Goal: Task Accomplishment & Management: Use online tool/utility

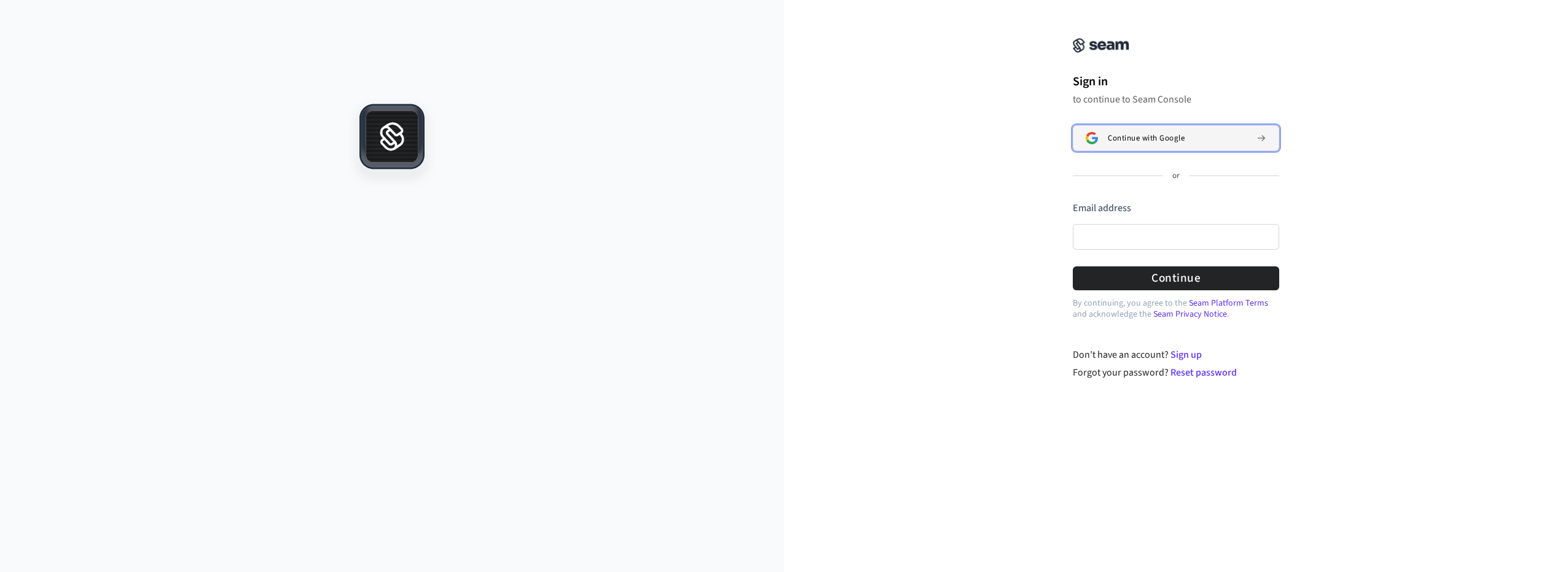
click at [1131, 139] on span "Continue with Google" at bounding box center [1145, 138] width 77 height 10
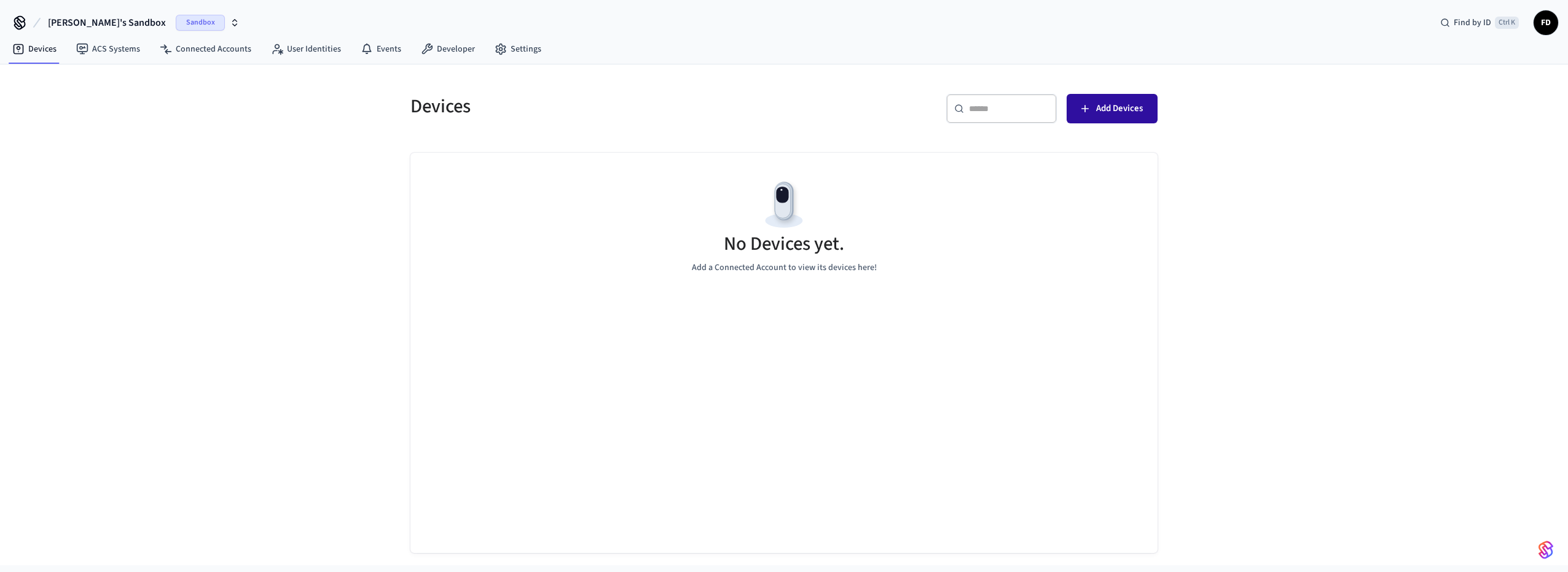
click at [1100, 115] on span "Add Devices" at bounding box center [1120, 109] width 47 height 16
click at [1107, 119] on button "Add Devices" at bounding box center [1112, 108] width 91 height 30
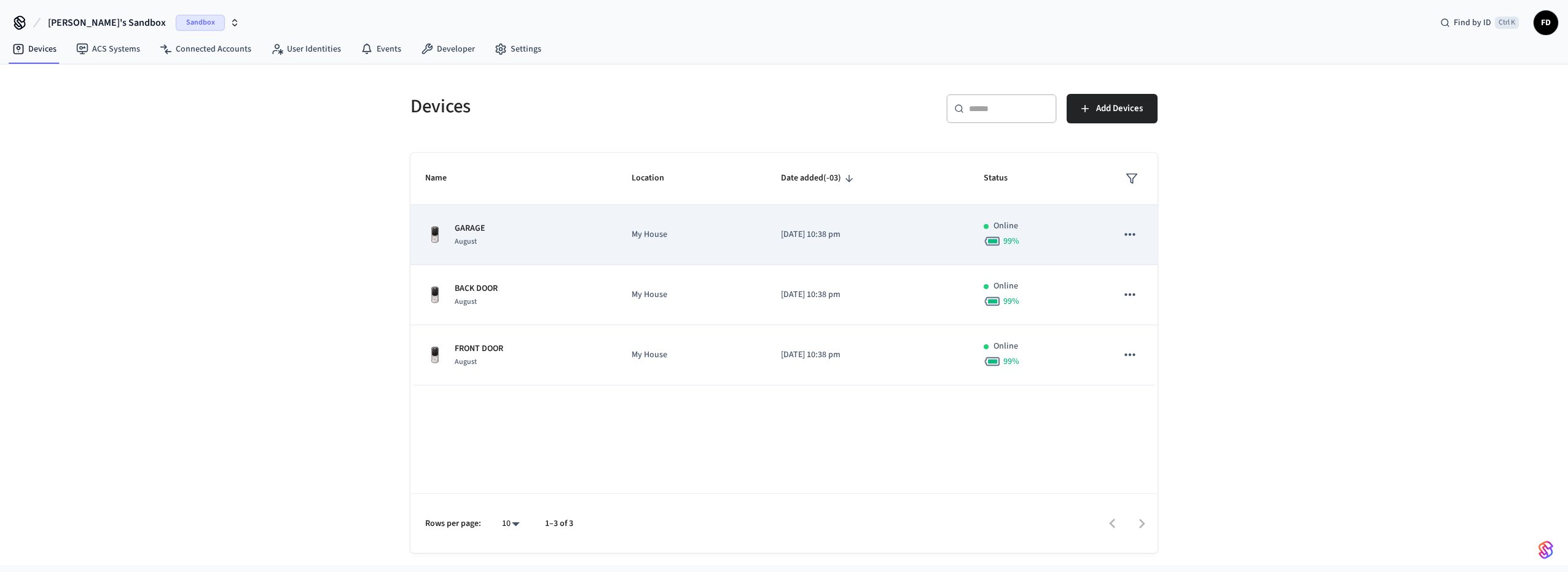
click at [1013, 239] on span "99 %" at bounding box center [1011, 241] width 16 height 13
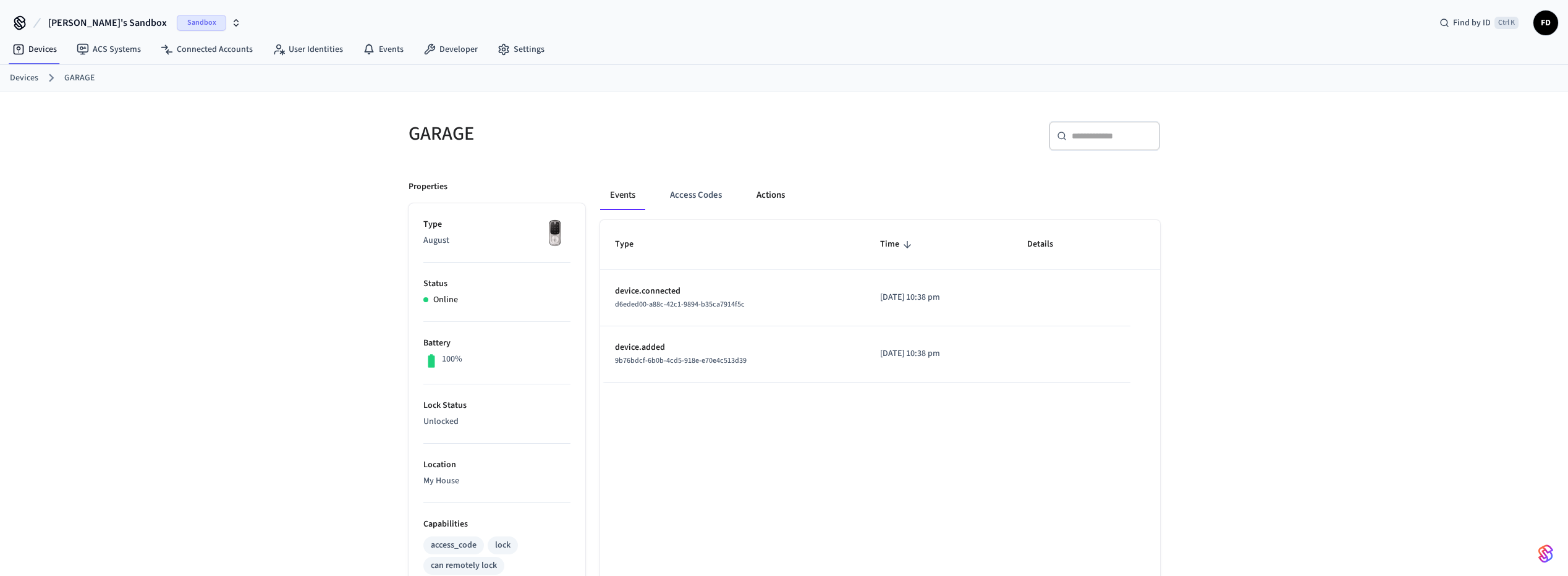
click at [779, 193] on button "Actions" at bounding box center [770, 195] width 48 height 30
click at [709, 197] on button "Access Codes" at bounding box center [697, 195] width 72 height 30
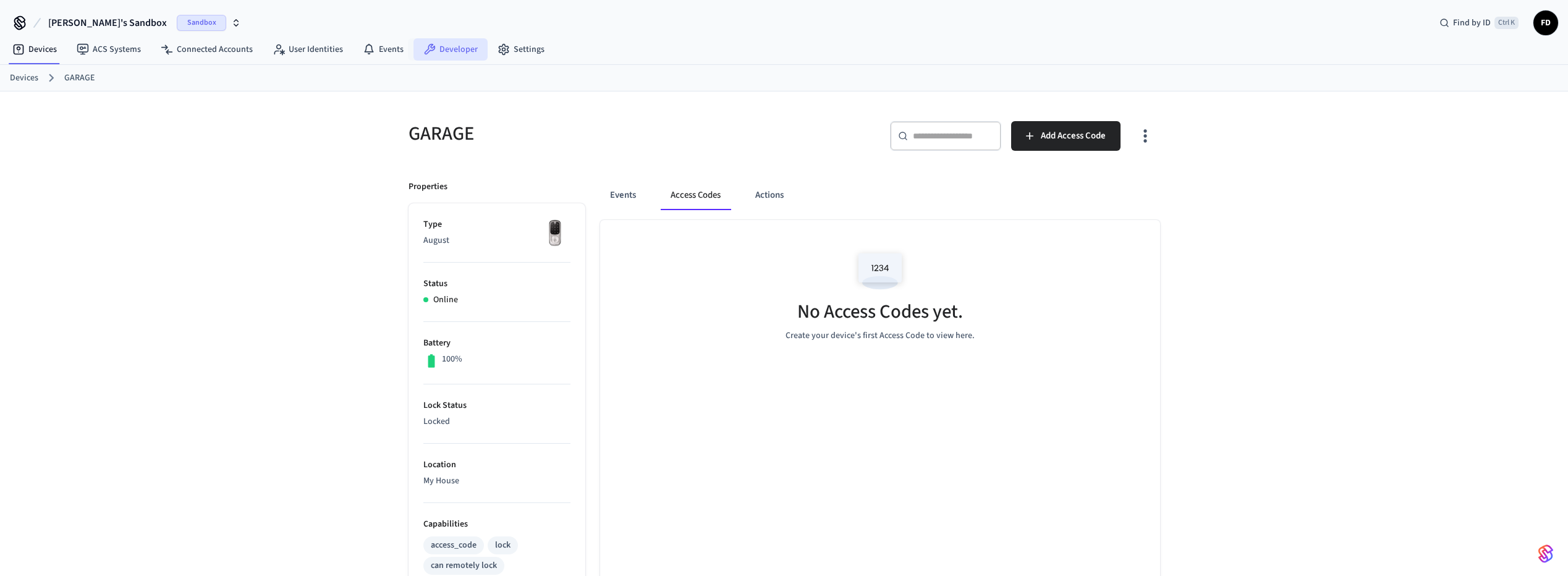
click at [441, 50] on link "Developer" at bounding box center [451, 49] width 74 height 23
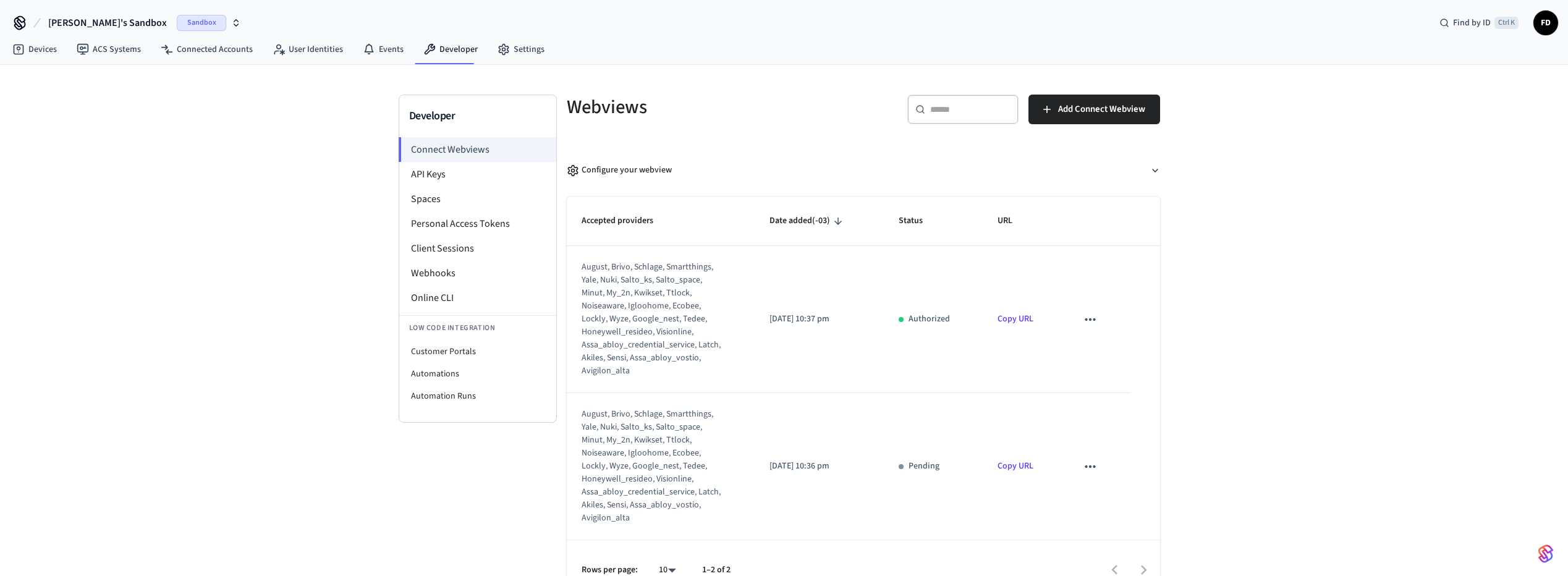
scroll to position [24, 0]
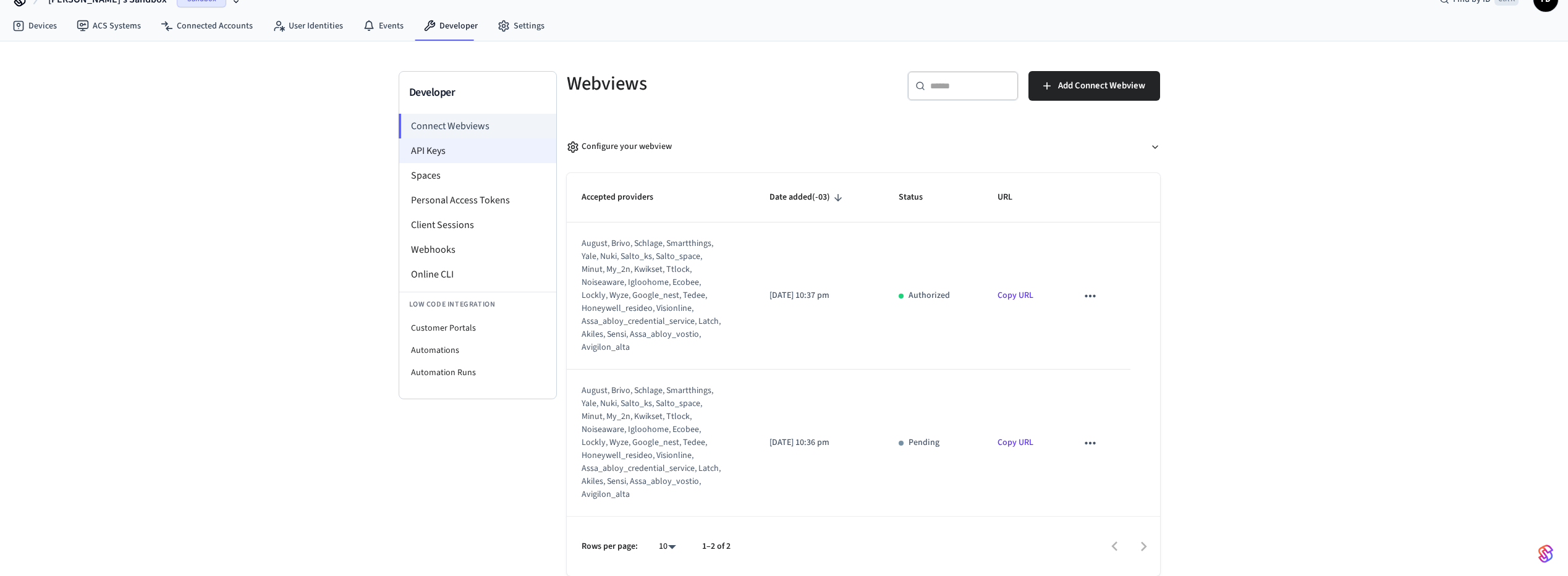
click at [448, 161] on li "API Keys" at bounding box center [477, 150] width 157 height 24
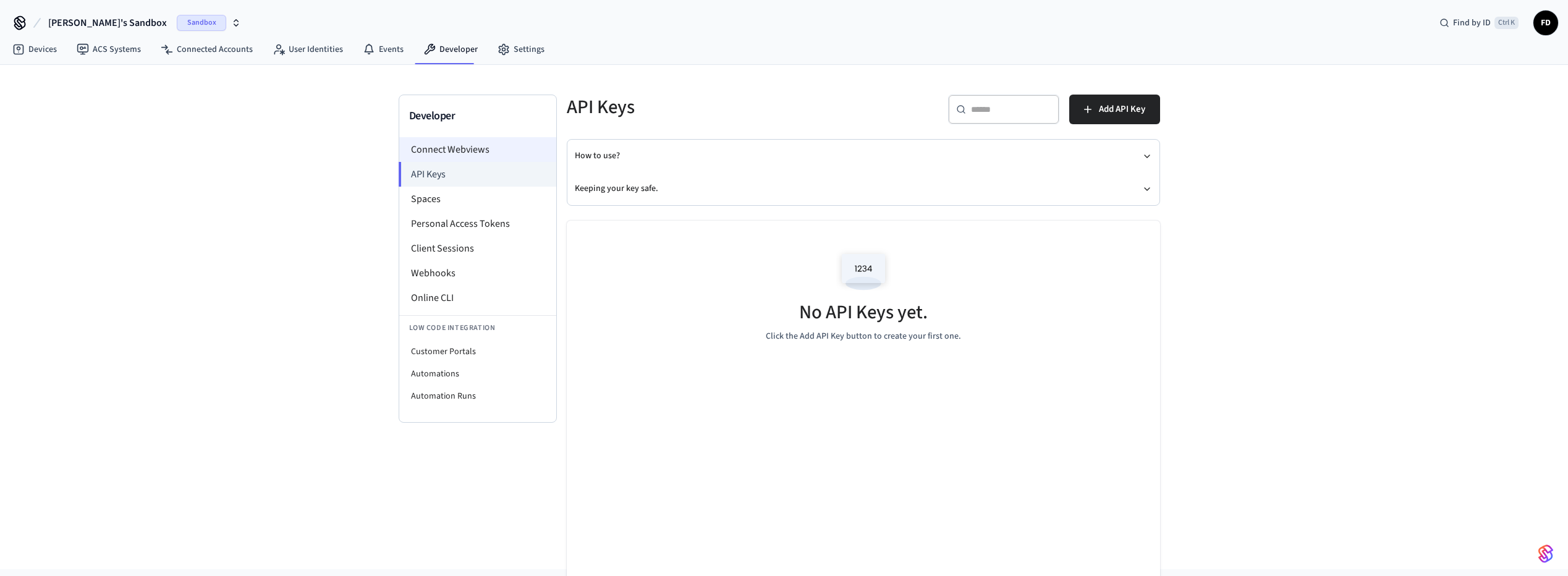
click at [423, 153] on li "Connect Webviews" at bounding box center [477, 149] width 157 height 24
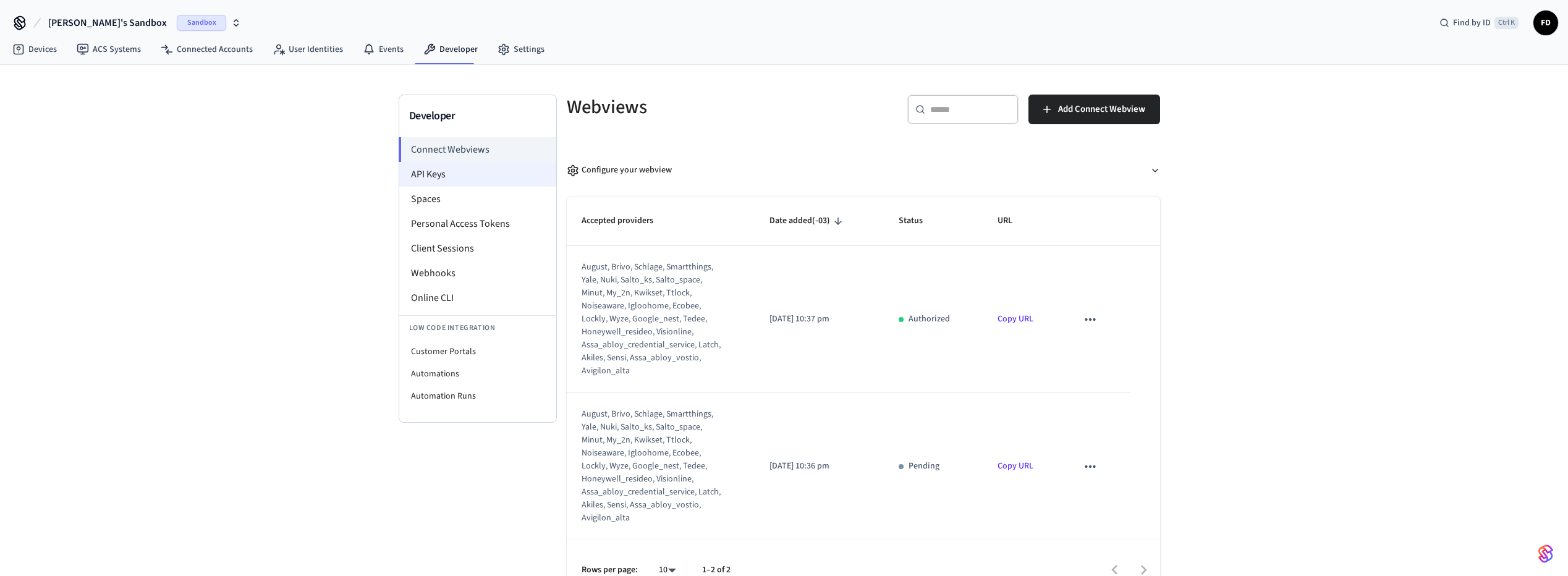
click at [445, 174] on li "API Keys" at bounding box center [477, 174] width 157 height 24
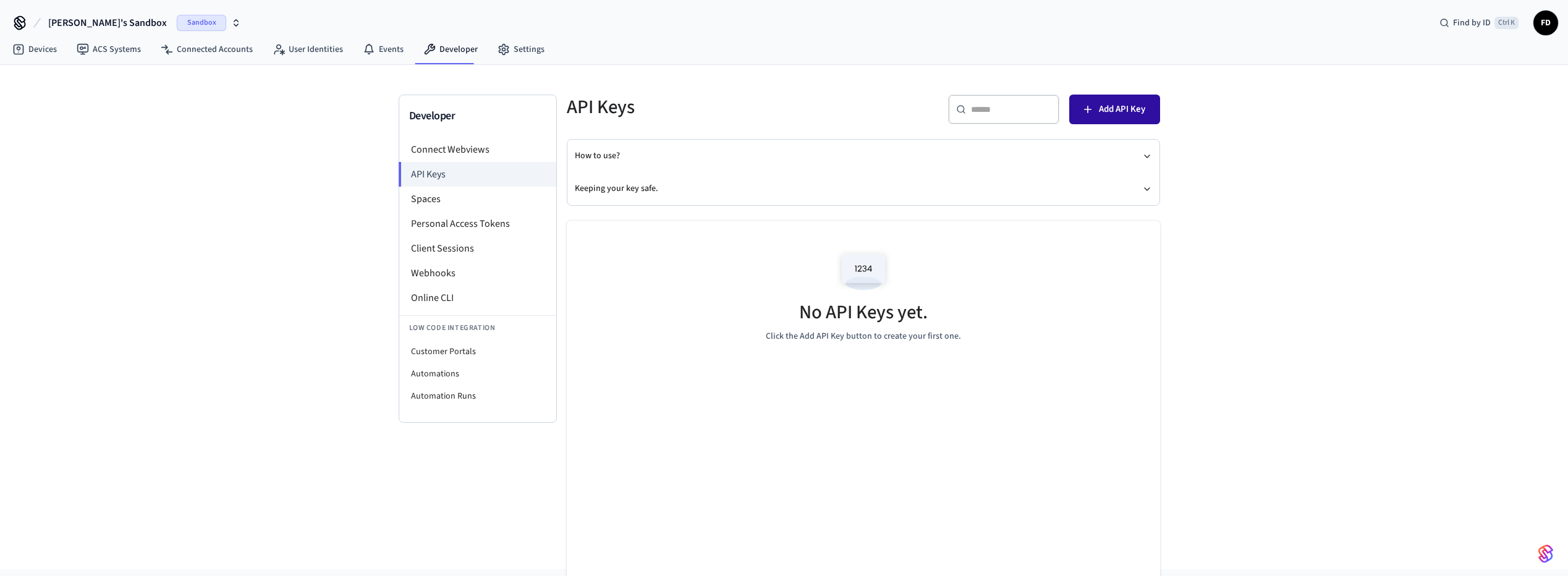
click at [1121, 119] on button "Add API Key" at bounding box center [1115, 109] width 91 height 30
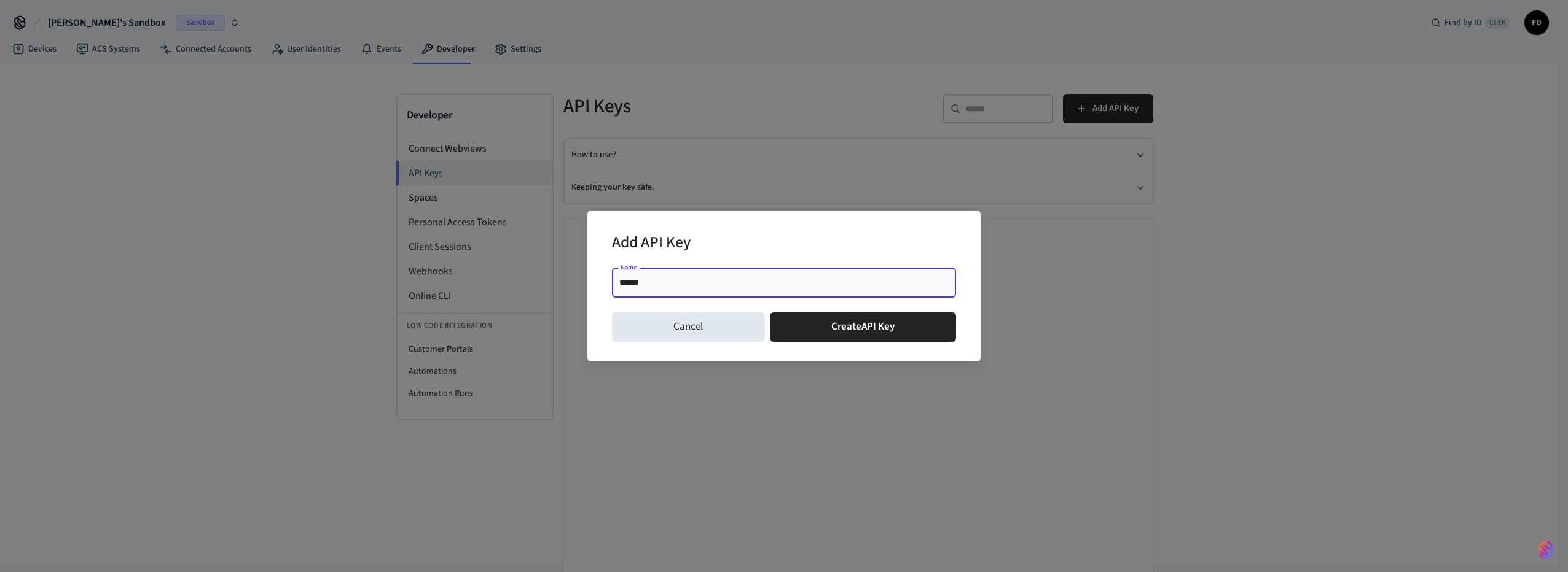
type input "*******"
click button "Create API Key" at bounding box center [862, 326] width 186 height 30
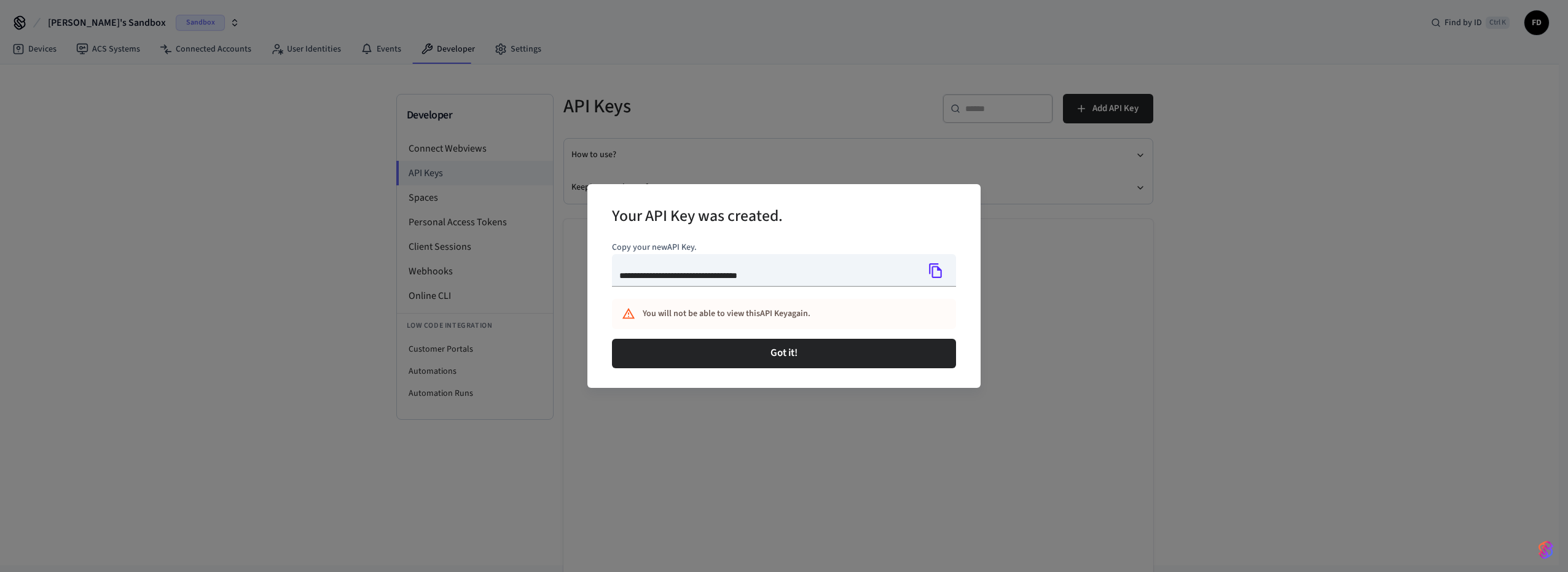
type input "**********"
click at [933, 276] on icon "Copy" at bounding box center [936, 271] width 16 height 16
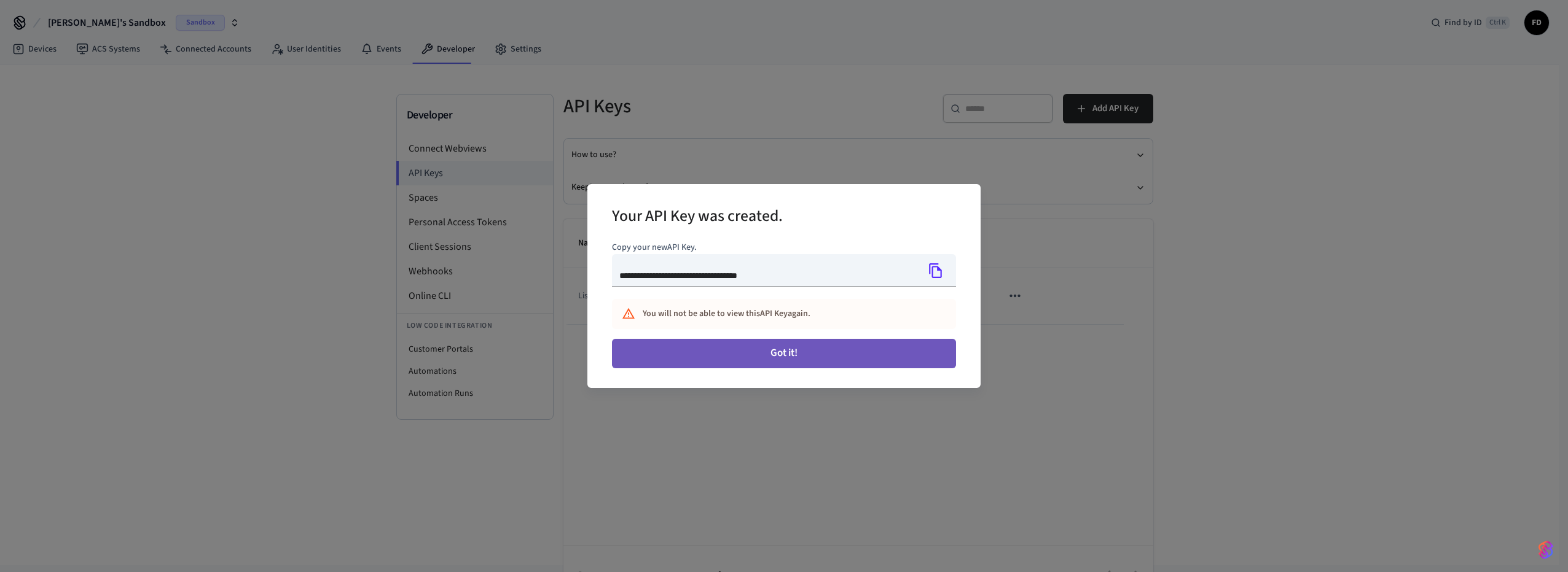
click at [816, 354] on button "Got it!" at bounding box center [784, 353] width 344 height 30
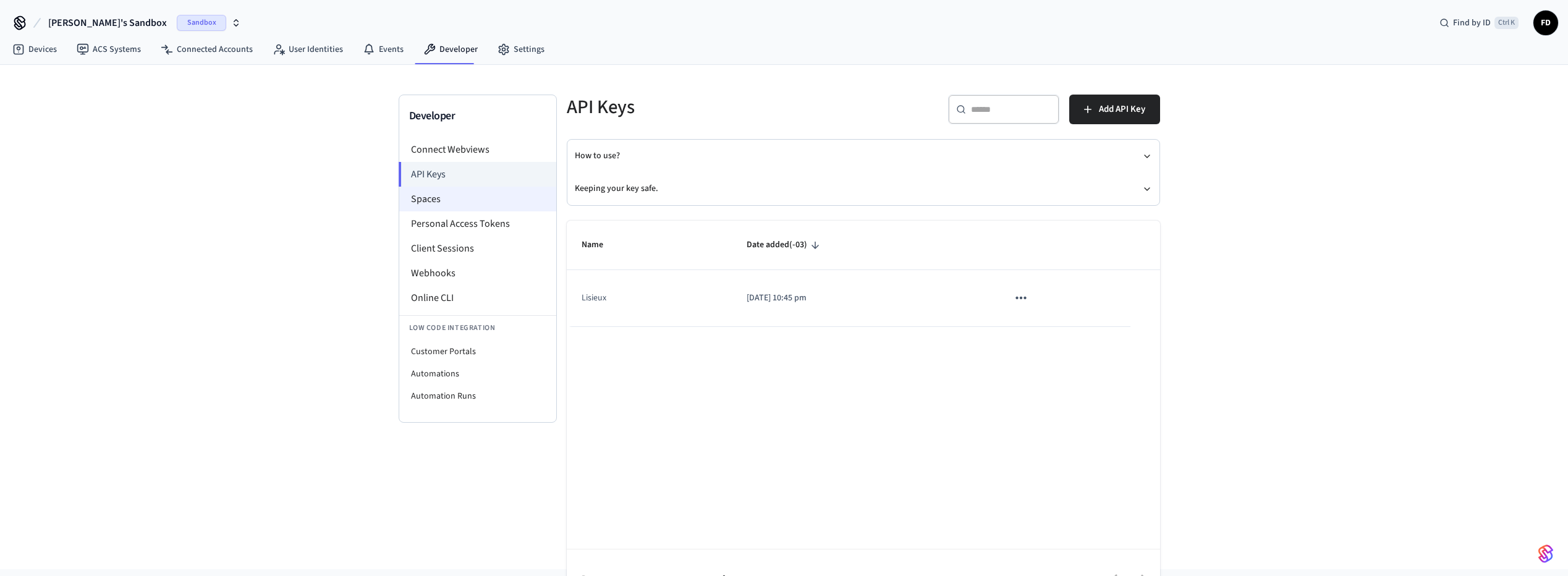
click at [426, 207] on li "Spaces" at bounding box center [477, 198] width 157 height 24
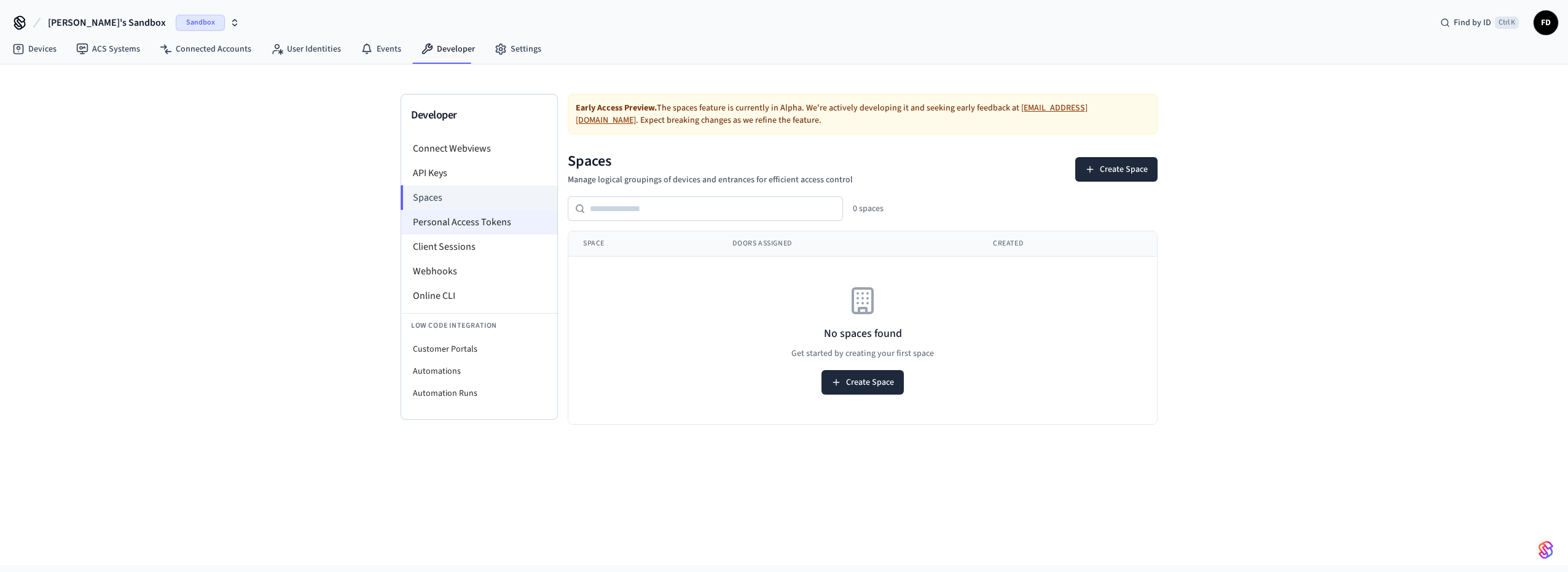
click at [461, 224] on li "Personal Access Tokens" at bounding box center [479, 221] width 156 height 24
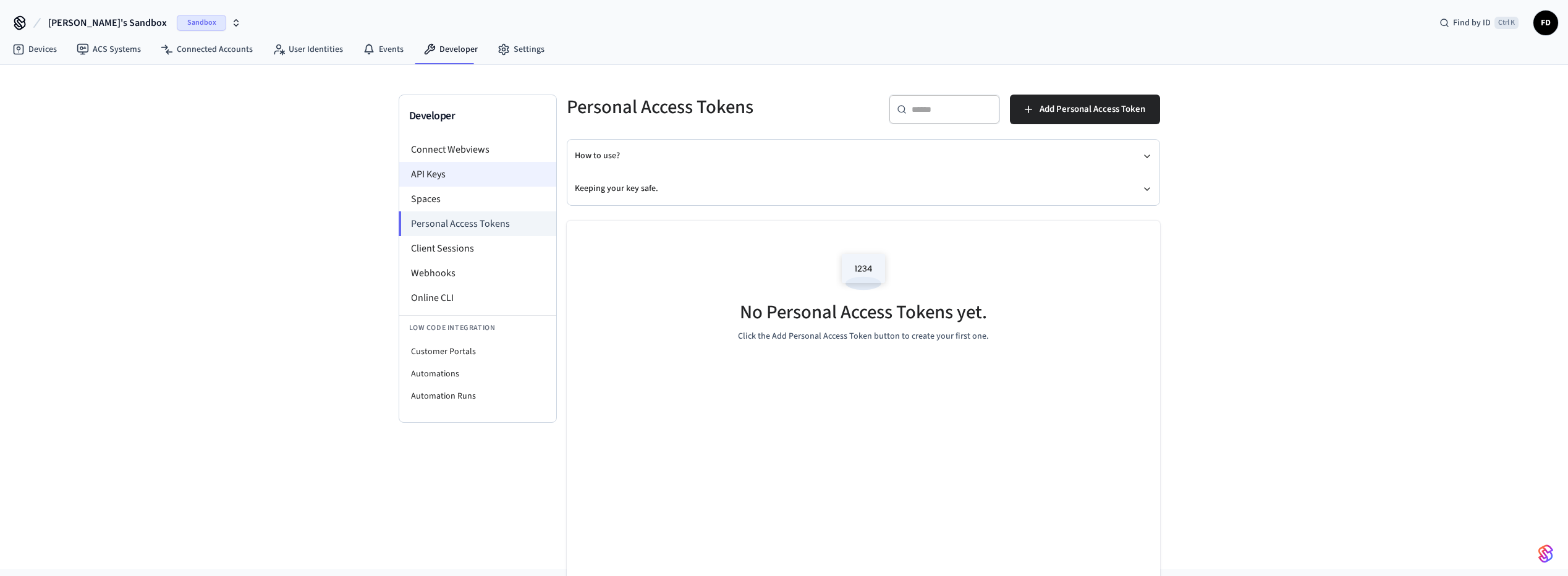
click at [447, 168] on li "API Keys" at bounding box center [477, 174] width 157 height 24
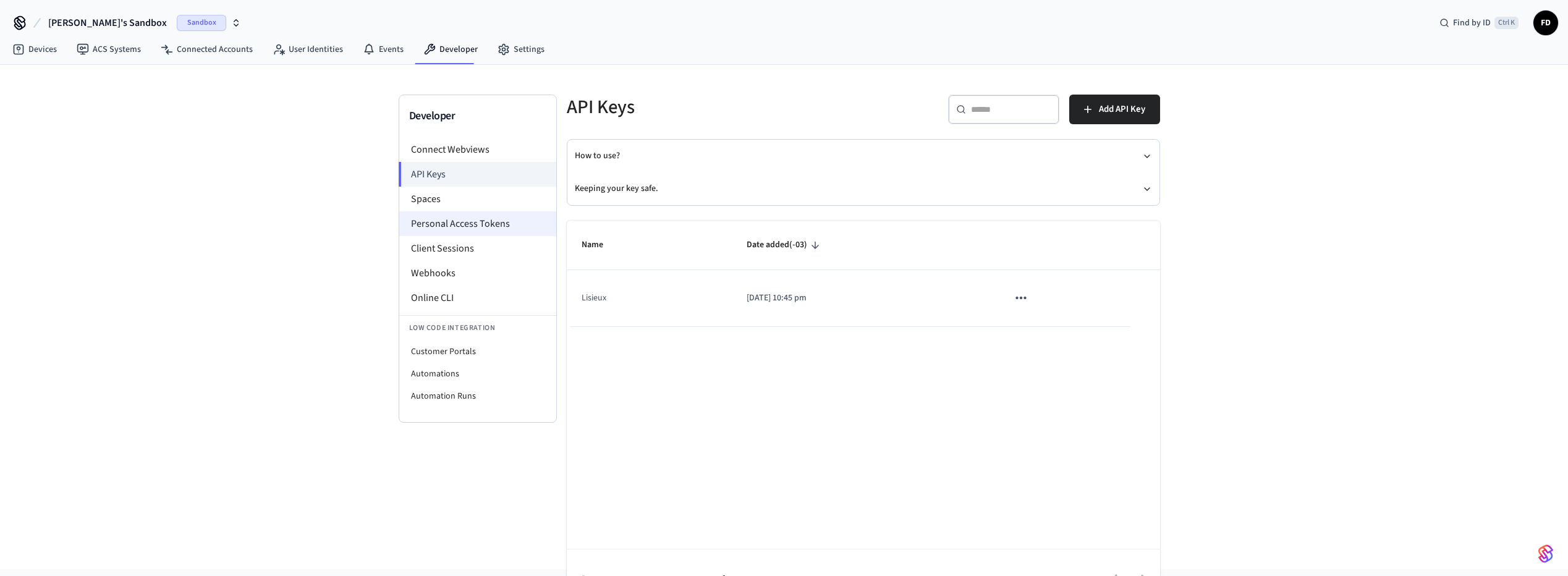
click at [454, 226] on li "Personal Access Tokens" at bounding box center [477, 223] width 157 height 24
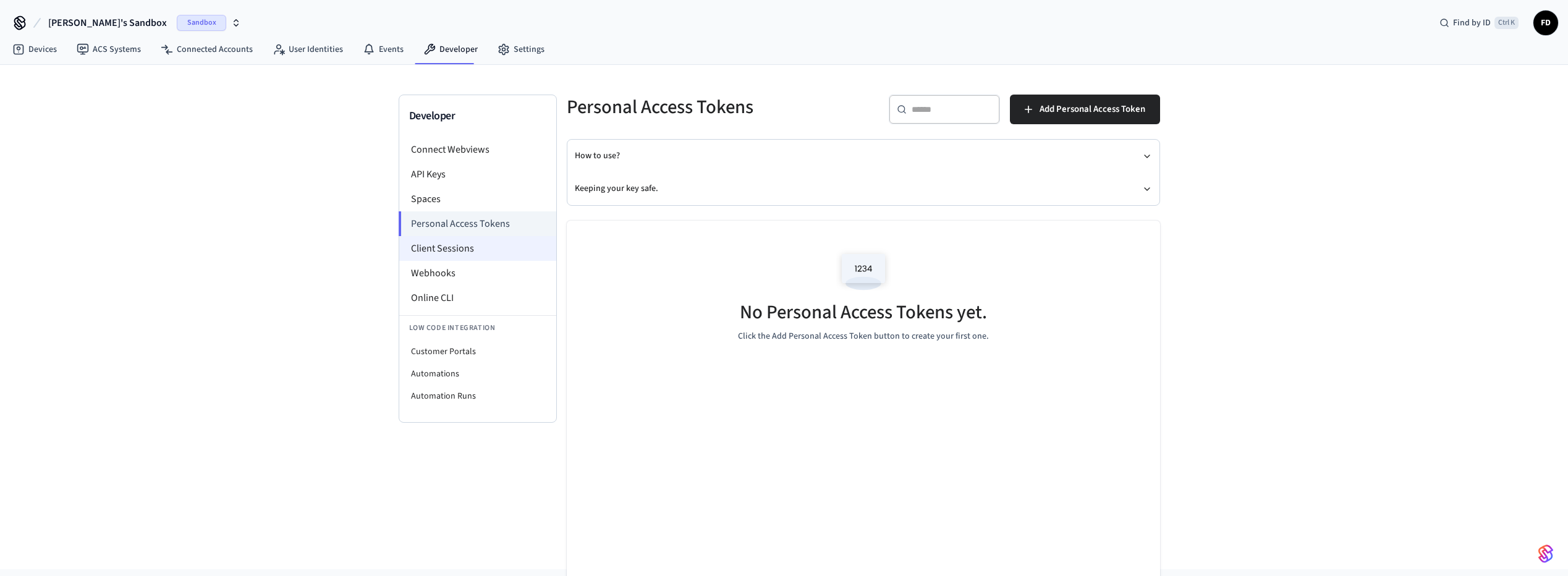
click at [444, 255] on li "Client Sessions" at bounding box center [477, 248] width 157 height 24
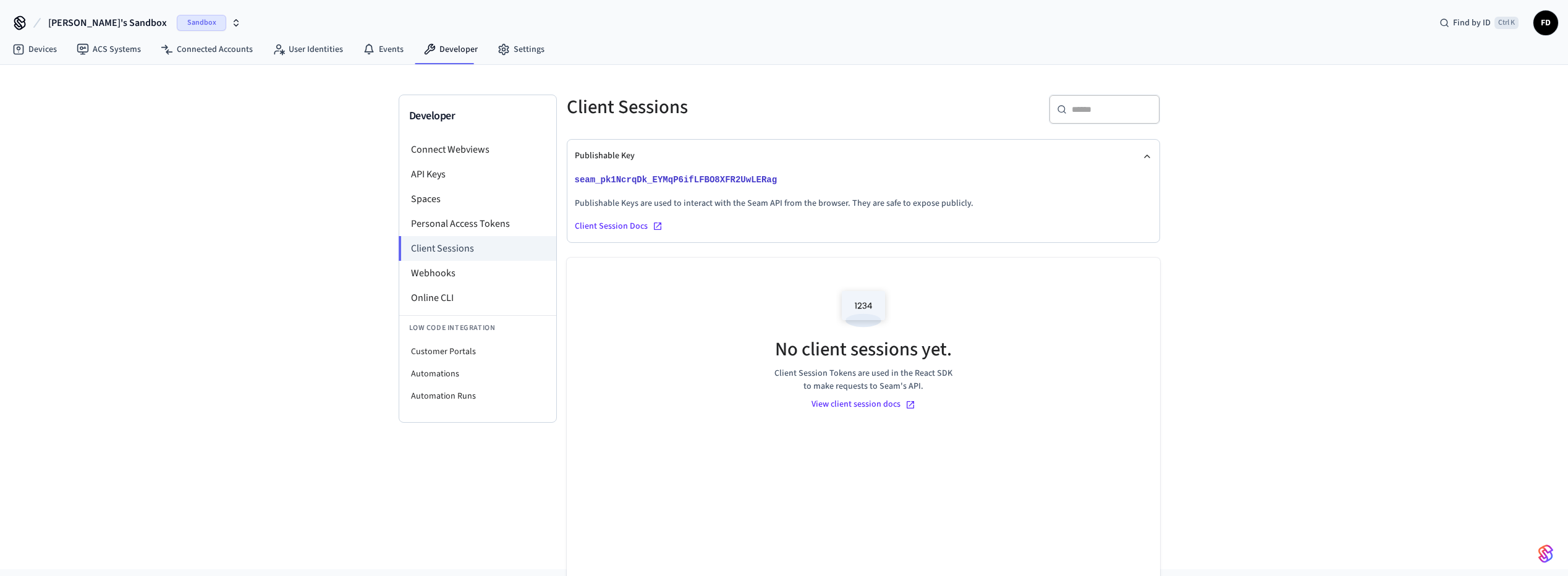
click at [630, 224] on div "Client Session Docs" at bounding box center [863, 226] width 577 height 13
